Goal: Transaction & Acquisition: Purchase product/service

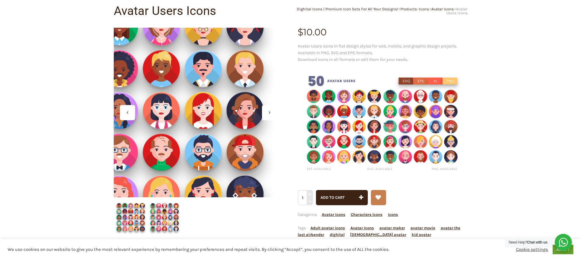
scroll to position [60, 0]
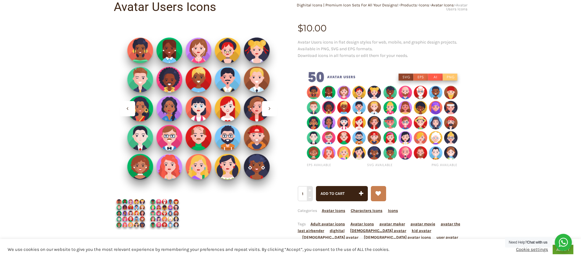
click at [164, 207] on img at bounding box center [165, 214] width 34 height 34
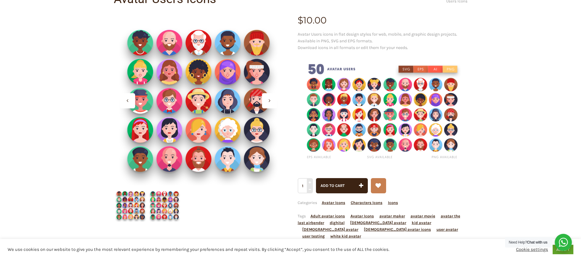
scroll to position [72, 0]
